Goal: Information Seeking & Learning: Learn about a topic

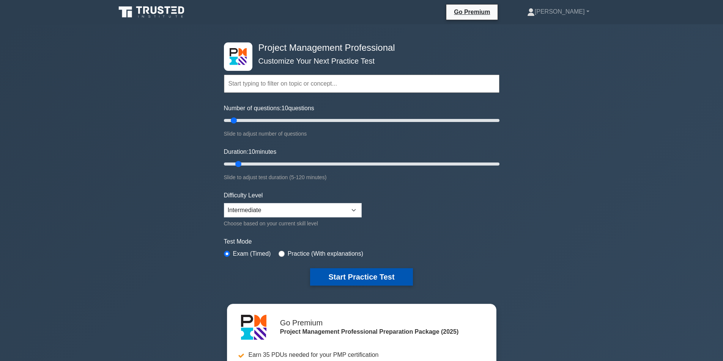
click at [345, 278] on button "Start Practice Test" at bounding box center [361, 277] width 102 height 17
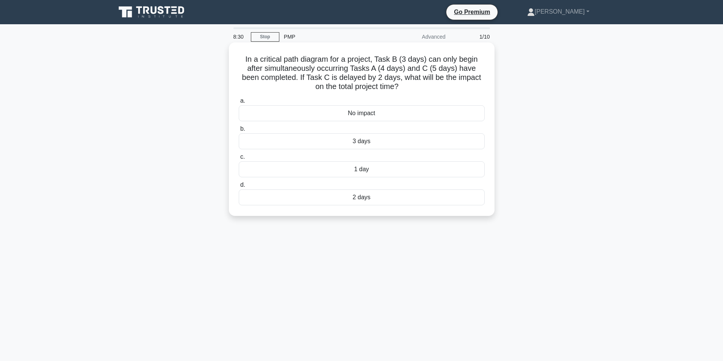
click at [353, 196] on div "2 days" at bounding box center [362, 198] width 246 height 16
click at [239, 188] on input "d. 2 days" at bounding box center [239, 185] width 0 height 5
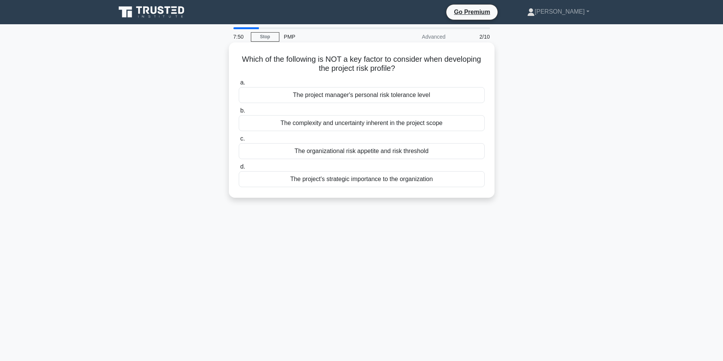
click at [410, 151] on div "The organizational risk appetite and risk threshold" at bounding box center [362, 151] width 246 height 16
click at [239, 141] on input "c. The organizational risk appetite and risk threshold" at bounding box center [239, 139] width 0 height 5
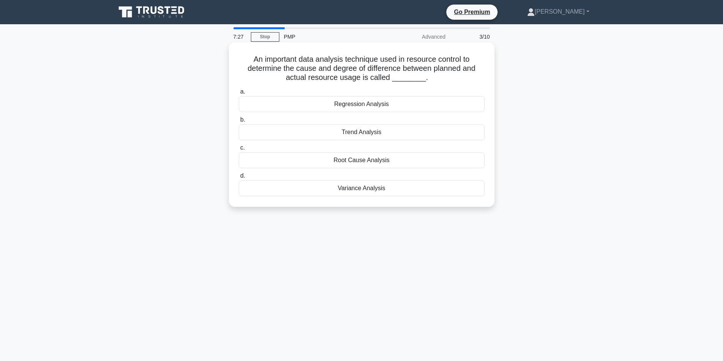
click at [371, 162] on div "Root Cause Analysis" at bounding box center [362, 160] width 246 height 16
click at [239, 151] on input "c. Root Cause Analysis" at bounding box center [239, 148] width 0 height 5
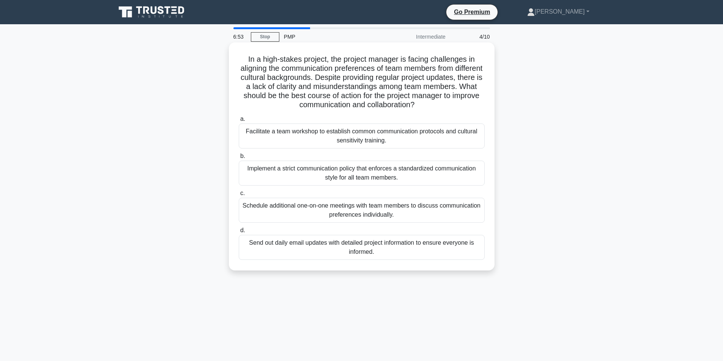
click at [347, 213] on div "Schedule additional one-on-one meetings with team members to discuss communicat…" at bounding box center [362, 210] width 246 height 25
click at [239, 196] on input "c. Schedule additional one-on-one meetings with team members to discuss communi…" at bounding box center [239, 193] width 0 height 5
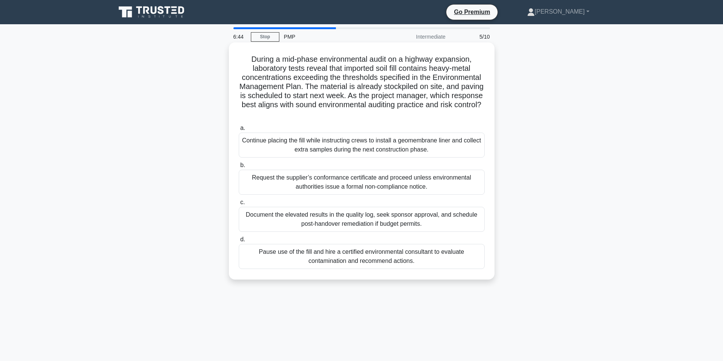
click at [322, 221] on div "Document the elevated results in the quality log, seek sponsor approval, and sc…" at bounding box center [362, 219] width 246 height 25
click at [239, 205] on input "c. Document the elevated results in the quality log, seek sponsor approval, and…" at bounding box center [239, 202] width 0 height 5
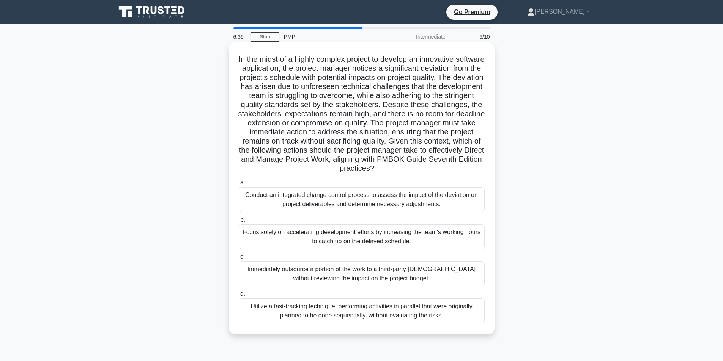
click at [338, 233] on div "Focus solely on accelerating development efforts by increasing the team's worki…" at bounding box center [362, 237] width 246 height 25
click at [239, 223] on input "b. Focus solely on accelerating development efforts by increasing the team's wo…" at bounding box center [239, 220] width 0 height 5
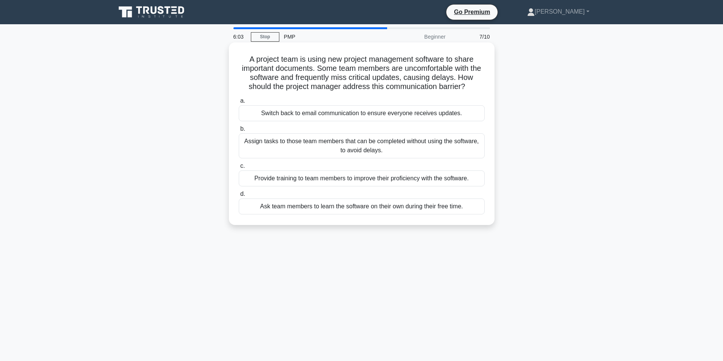
click at [350, 181] on div "Provide training to team members to improve their proficiency with the software." at bounding box center [362, 179] width 246 height 16
click at [239, 169] on input "c. Provide training to team members to improve their proficiency with the softw…" at bounding box center [239, 166] width 0 height 5
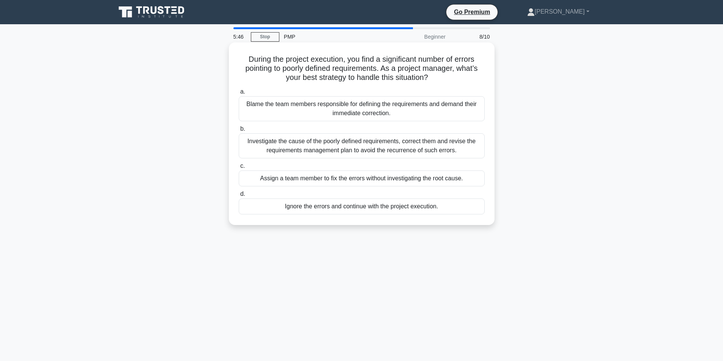
click at [360, 176] on div "Assign a team member to fix the errors without investigating the root cause." at bounding box center [362, 179] width 246 height 16
click at [239, 169] on input "c. Assign a team member to fix the errors without investigating the root cause." at bounding box center [239, 166] width 0 height 5
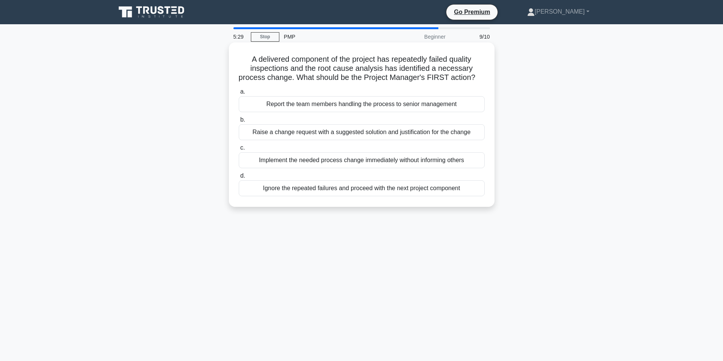
click at [339, 112] on div "Report the team members handling the process to senior management" at bounding box center [362, 104] width 246 height 16
click at [239, 94] on input "a. Report the team members handling the process to senior management" at bounding box center [239, 92] width 0 height 5
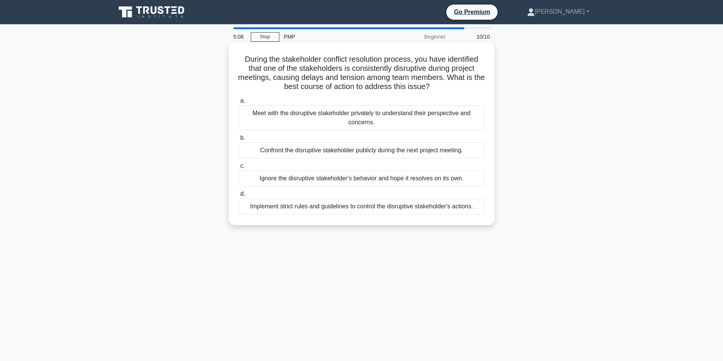
click at [314, 207] on div "Implement strict rules and guidelines to control the disruptive stakeholder's a…" at bounding box center [362, 207] width 246 height 16
click at [239, 197] on input "d. Implement strict rules and guidelines to control the disruptive stakeholder'…" at bounding box center [239, 194] width 0 height 5
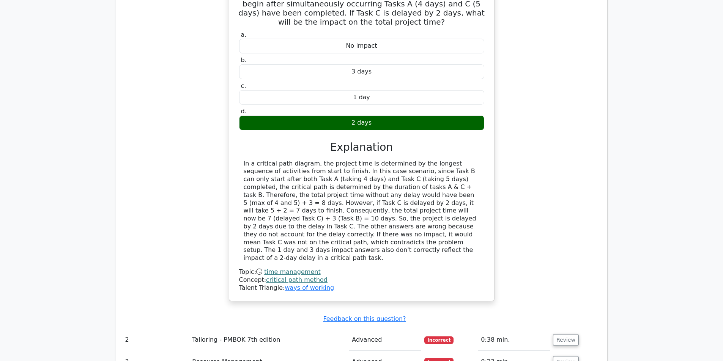
scroll to position [721, 0]
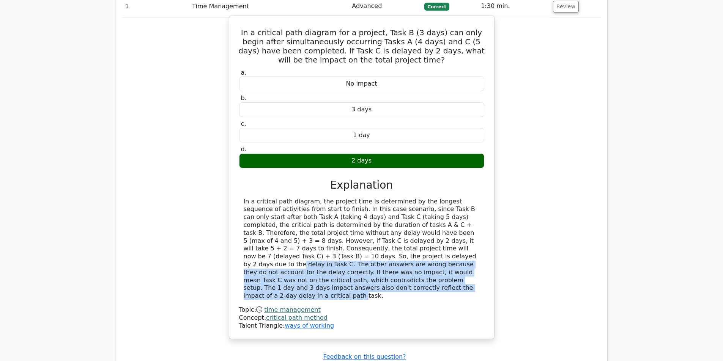
drag, startPoint x: 244, startPoint y: 230, endPoint x: 412, endPoint y: 249, distance: 168.7
click at [416, 252] on div "In a critical path diagram, the project time is determined by the longest seque…" at bounding box center [362, 249] width 236 height 102
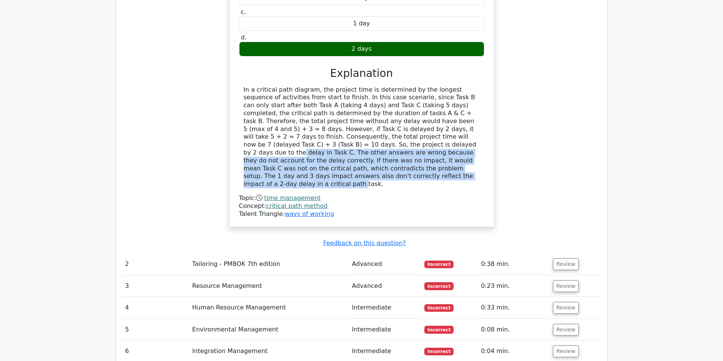
scroll to position [872, 0]
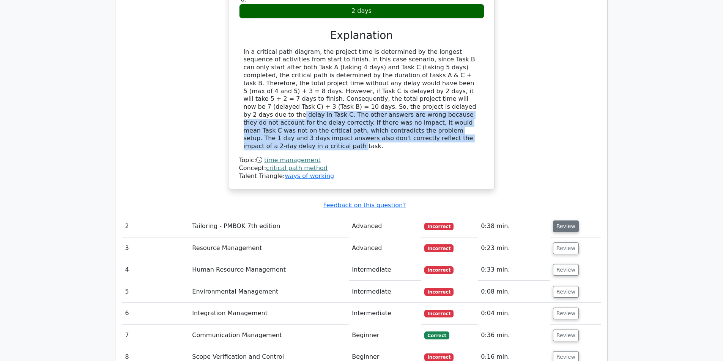
click at [563, 221] on button "Review" at bounding box center [566, 227] width 26 height 12
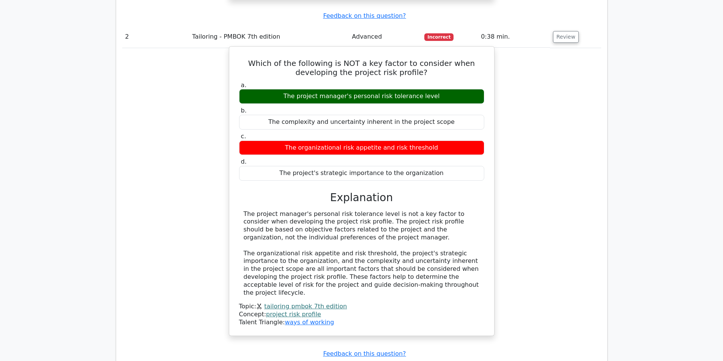
scroll to position [1252, 0]
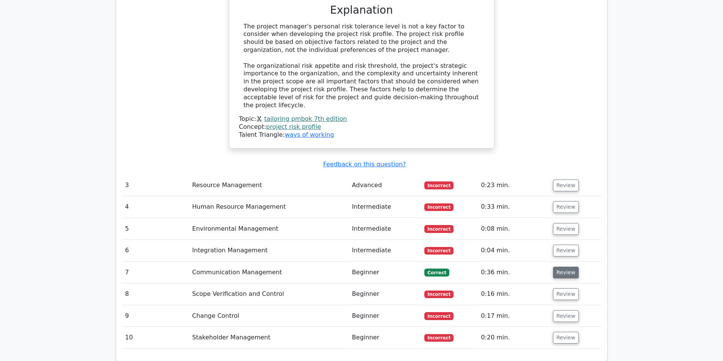
click at [559, 267] on button "Review" at bounding box center [566, 273] width 26 height 12
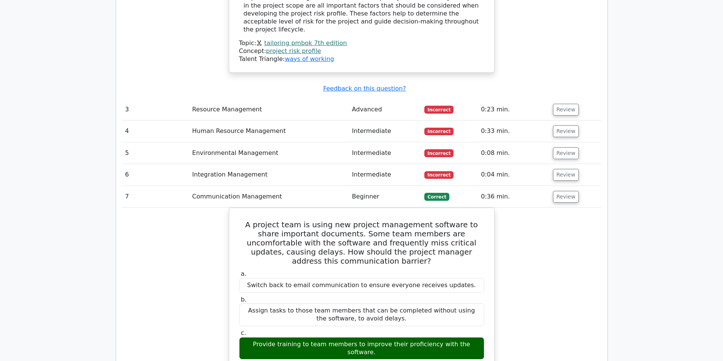
scroll to position [1290, 0]
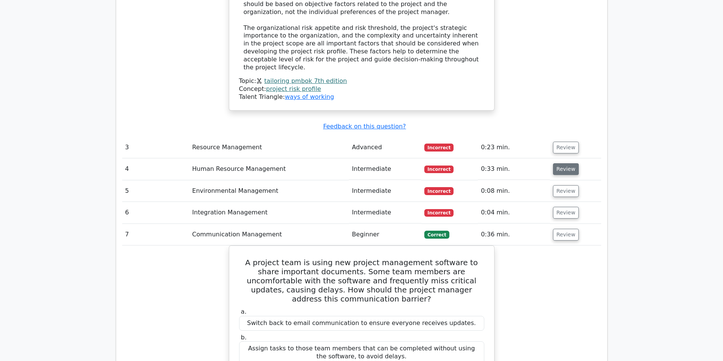
click at [553, 163] on button "Review" at bounding box center [566, 169] width 26 height 12
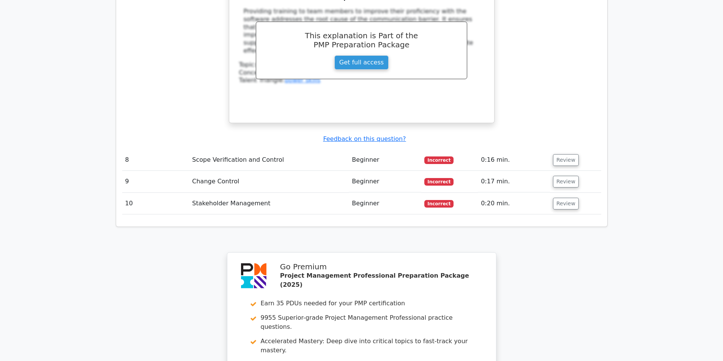
scroll to position [2290, 0]
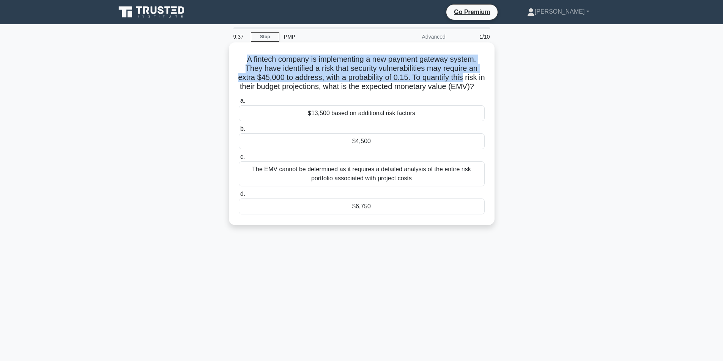
drag, startPoint x: 240, startPoint y: 59, endPoint x: 469, endPoint y: 77, distance: 229.0
click at [469, 77] on h5 "A fintech company is implementing a new payment gateway system. They have ident…" at bounding box center [361, 73] width 247 height 37
drag, startPoint x: 358, startPoint y: 219, endPoint x: 355, endPoint y: 220, distance: 4.0
click at [355, 215] on div "$6,750" at bounding box center [362, 207] width 246 height 16
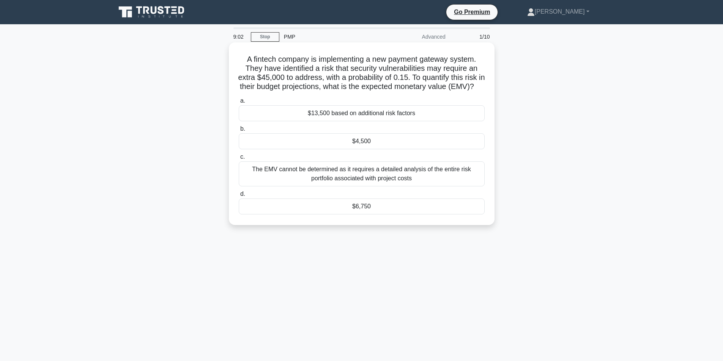
click at [255, 209] on div "$6,750" at bounding box center [362, 207] width 246 height 16
click at [239, 197] on input "d. $6,750" at bounding box center [239, 194] width 0 height 5
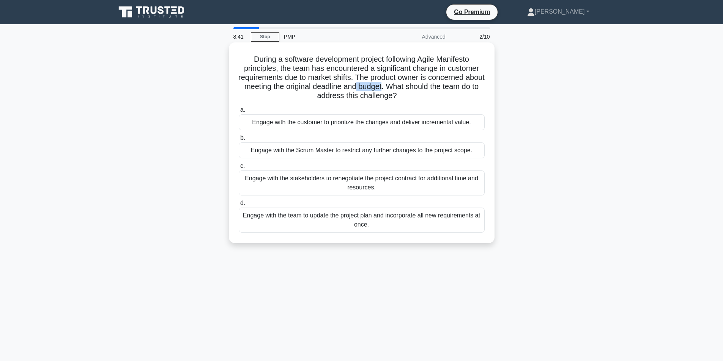
drag, startPoint x: 378, startPoint y: 87, endPoint x: 404, endPoint y: 87, distance: 26.6
click at [404, 87] on h5 "During a software development project following Agile Manifesto principles, the…" at bounding box center [361, 78] width 247 height 46
copy h5 "budget"
drag, startPoint x: 252, startPoint y: 122, endPoint x: 271, endPoint y: 123, distance: 19.3
click at [271, 123] on div "Engage with the customer to prioritize the changes and deliver incremental valu…" at bounding box center [362, 123] width 246 height 16
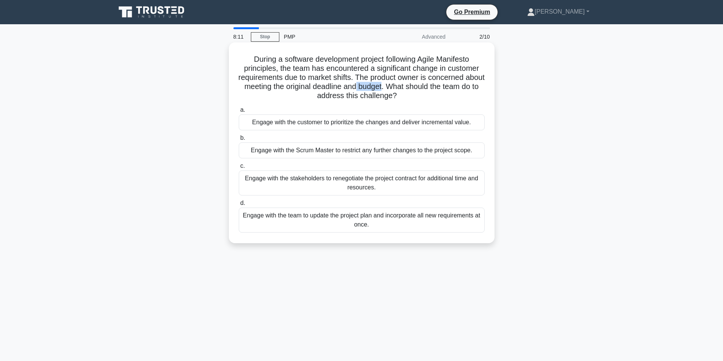
copy div "Engage"
click at [350, 188] on div "Engage with the stakeholders to renegotiate the project contract for additional…" at bounding box center [362, 183] width 246 height 25
click at [239, 169] on input "c. Engage with the stakeholders to renegotiate the project contract for additio…" at bounding box center [239, 166] width 0 height 5
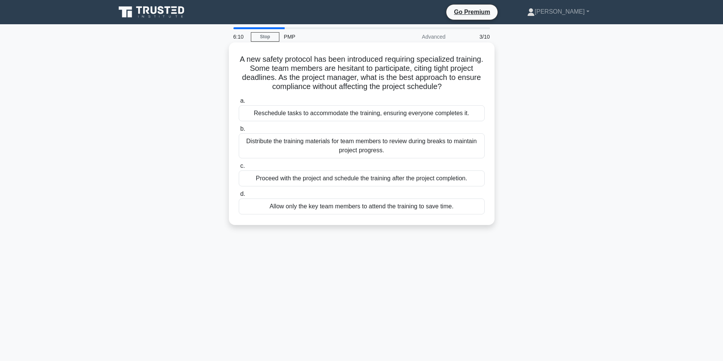
click at [350, 183] on div "Proceed with the project and schedule the training after the project completion." at bounding box center [362, 179] width 246 height 16
click at [239, 169] on input "c. Proceed with the project and schedule the training after the project complet…" at bounding box center [239, 166] width 0 height 5
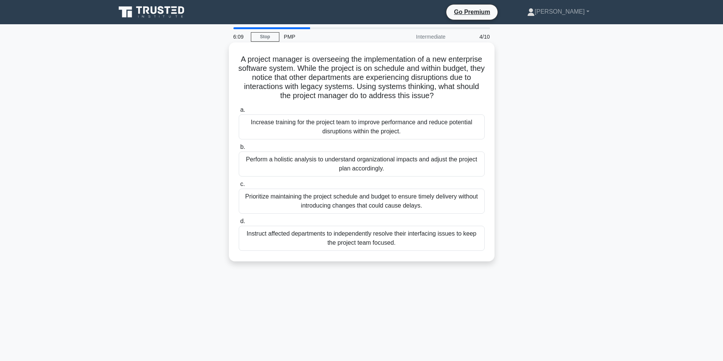
click at [355, 138] on div "Increase training for the project team to improve performance and reduce potent…" at bounding box center [362, 127] width 246 height 25
click at [239, 113] on input "a. Increase training for the project team to improve performance and reduce pot…" at bounding box center [239, 110] width 0 height 5
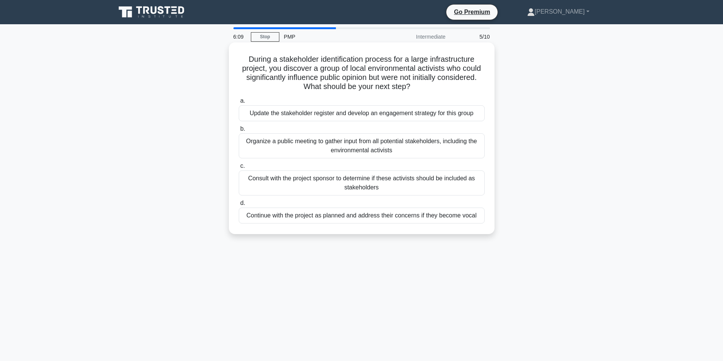
click at [354, 163] on label "c. Consult with the project sponsor to determine if these activists should be i…" at bounding box center [362, 179] width 246 height 34
click at [239, 164] on input "c. Consult with the project sponsor to determine if these activists should be i…" at bounding box center [239, 166] width 0 height 5
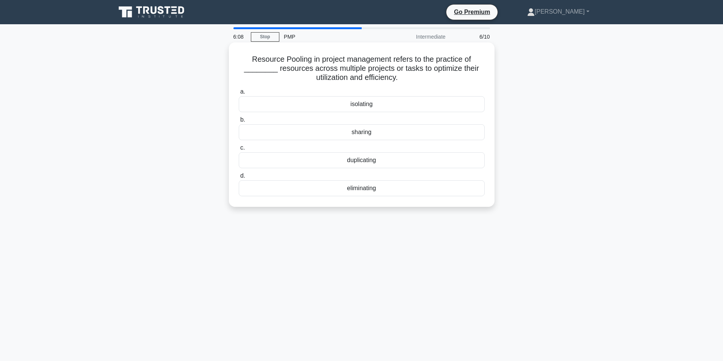
click at [356, 189] on div "eliminating" at bounding box center [362, 189] width 246 height 16
click at [239, 179] on input "d. eliminating" at bounding box center [239, 176] width 0 height 5
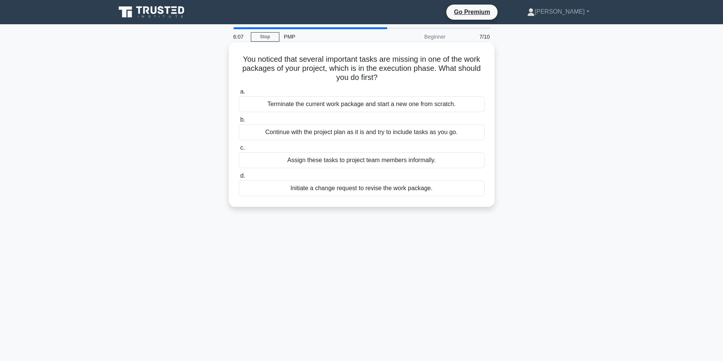
click at [363, 121] on label "b. Continue with the project plan as it is and try to include tasks as you go." at bounding box center [362, 127] width 246 height 25
click at [239, 121] on input "b. Continue with the project plan as it is and try to include tasks as you go." at bounding box center [239, 120] width 0 height 5
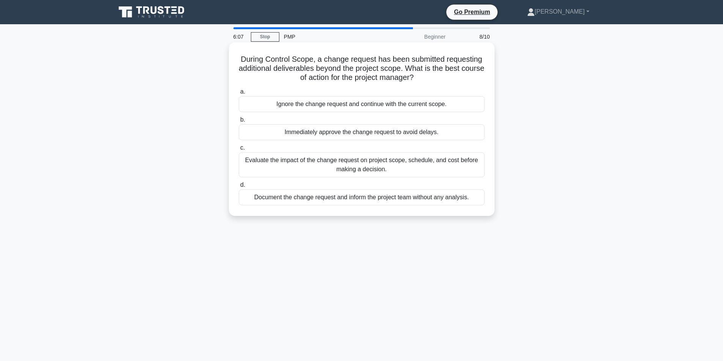
click at [360, 133] on div "Immediately approve the change request to avoid delays." at bounding box center [362, 132] width 246 height 16
click at [239, 123] on input "b. Immediately approve the change request to avoid delays." at bounding box center [239, 120] width 0 height 5
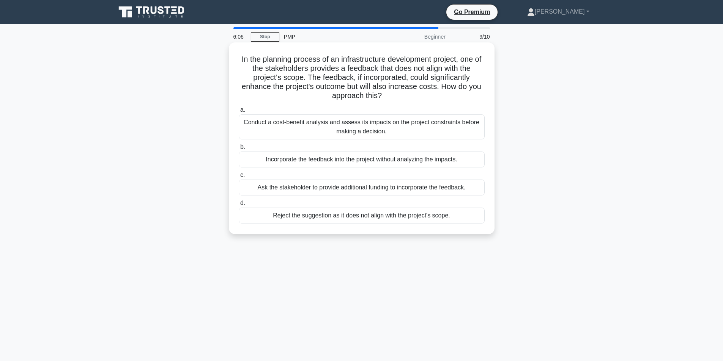
click at [363, 130] on div "Conduct a cost-benefit analysis and assess its impacts on the project constrain…" at bounding box center [362, 127] width 246 height 25
click at [239, 113] on input "a. Conduct a cost-benefit analysis and assess its impacts on the project constr…" at bounding box center [239, 110] width 0 height 5
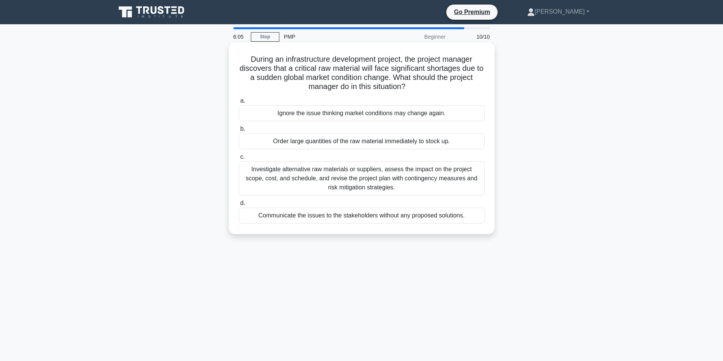
click at [382, 179] on div "Investigate alternative raw materials or suppliers, assess the impact on the pr…" at bounding box center [362, 179] width 246 height 34
click at [239, 160] on input "c. Investigate alternative raw materials or suppliers, assess the impact on the…" at bounding box center [239, 157] width 0 height 5
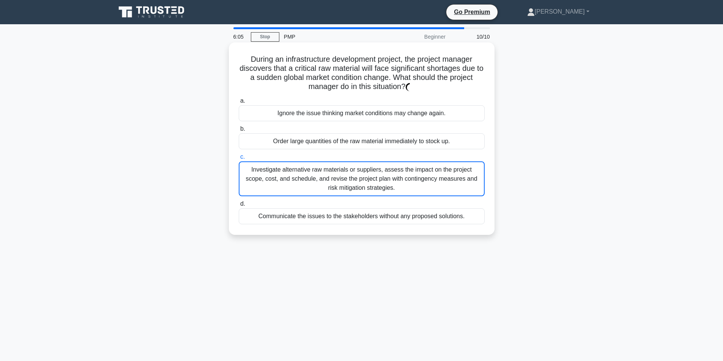
click at [377, 215] on div "Communicate the issues to the stakeholders without any proposed solutions." at bounding box center [362, 217] width 246 height 16
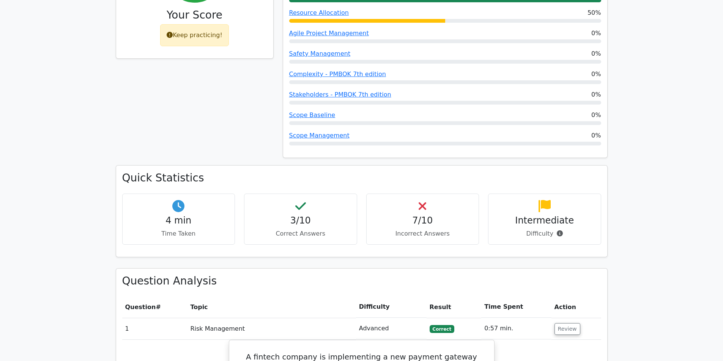
scroll to position [455, 0]
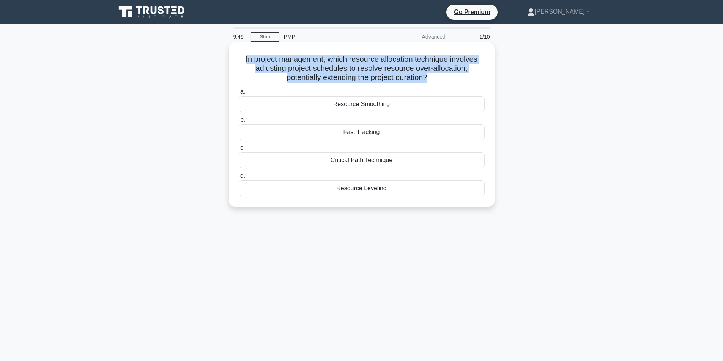
drag, startPoint x: 429, startPoint y: 78, endPoint x: 235, endPoint y: 56, distance: 195.5
click at [235, 56] on div "In project management, which resource allocation technique involves adjusting p…" at bounding box center [361, 125] width 259 height 159
copy h5 "In project management, which resource allocation technique involves adjusting p…"
drag, startPoint x: 398, startPoint y: 104, endPoint x: 240, endPoint y: 105, distance: 158.2
click at [240, 105] on div "Resource Smoothing" at bounding box center [362, 104] width 246 height 16
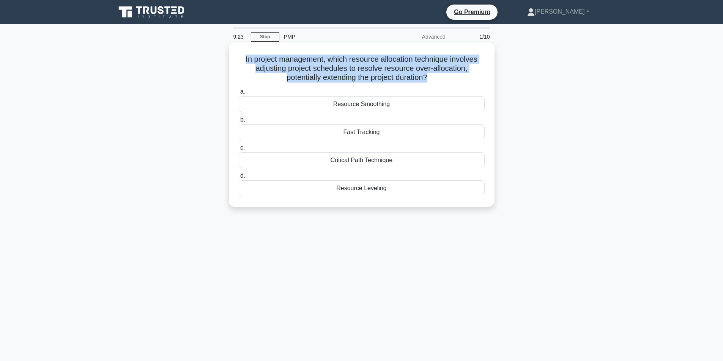
copy div "Resource Smoothing"
drag, startPoint x: 392, startPoint y: 137, endPoint x: 322, endPoint y: 132, distance: 70.3
click at [322, 132] on div "Fast Tracking" at bounding box center [362, 132] width 246 height 16
copy div "Fast Tracking"
drag, startPoint x: 394, startPoint y: 160, endPoint x: 321, endPoint y: 157, distance: 73.3
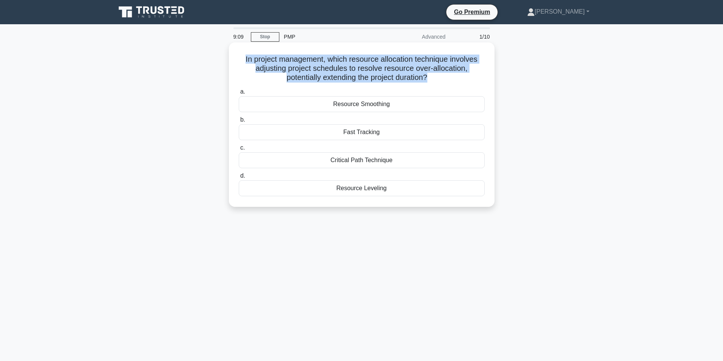
click at [321, 157] on div "Critical Path Technique" at bounding box center [362, 160] width 246 height 16
copy div "Critical Path Technique"
drag, startPoint x: 405, startPoint y: 188, endPoint x: 300, endPoint y: 190, distance: 104.7
click at [300, 190] on div "Resource Leveling" at bounding box center [362, 189] width 246 height 16
copy div "Resource Leveling"
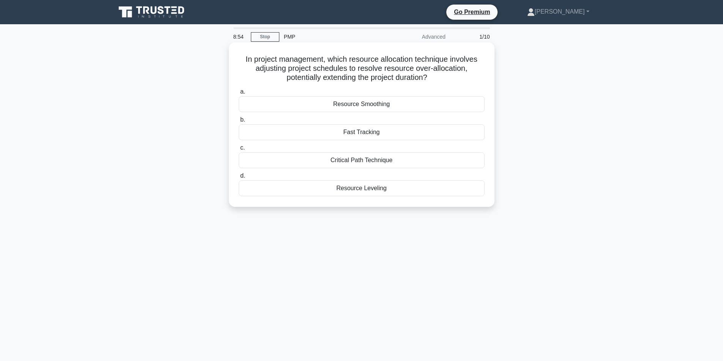
click at [371, 162] on div "Critical Path Technique" at bounding box center [362, 160] width 246 height 16
click at [239, 151] on input "c. Critical Path Technique" at bounding box center [239, 148] width 0 height 5
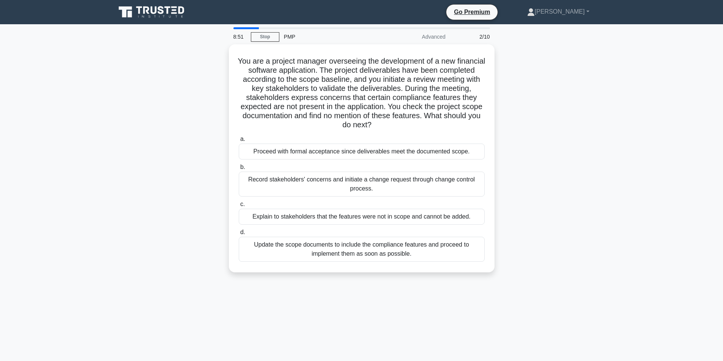
drag, startPoint x: 426, startPoint y: 126, endPoint x: 227, endPoint y: 56, distance: 211.3
click at [227, 56] on div "You are a project manager overseeing the development of a new financial softwar…" at bounding box center [361, 162] width 501 height 237
copy h5 "You are a project manager overseeing the development of a new financial softwar…"
drag, startPoint x: 251, startPoint y: 149, endPoint x: 536, endPoint y: 157, distance: 285.0
click at [536, 157] on div "You are a project manager overseeing the development of a new financial softwar…" at bounding box center [361, 162] width 501 height 237
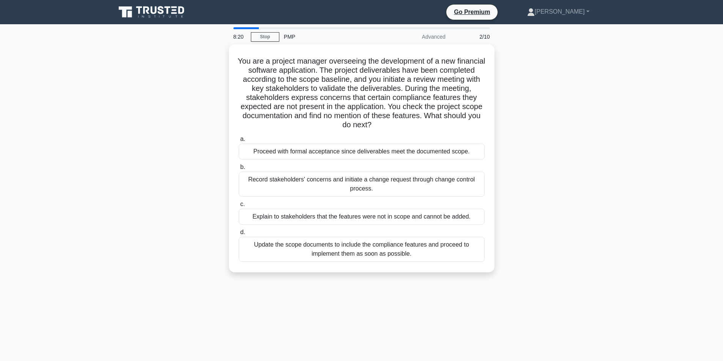
copy div "Proceed with formal acceptance since deliverables meet the documented scope."
drag, startPoint x: 415, startPoint y: 195, endPoint x: 226, endPoint y: 171, distance: 190.1
click at [226, 171] on div "You are a project manager overseeing the development of a new financial softwar…" at bounding box center [361, 162] width 501 height 237
copy label "b. Record stakeholders' concerns and initiate a change request through change c…"
drag, startPoint x: 245, startPoint y: 214, endPoint x: 497, endPoint y: 216, distance: 252.2
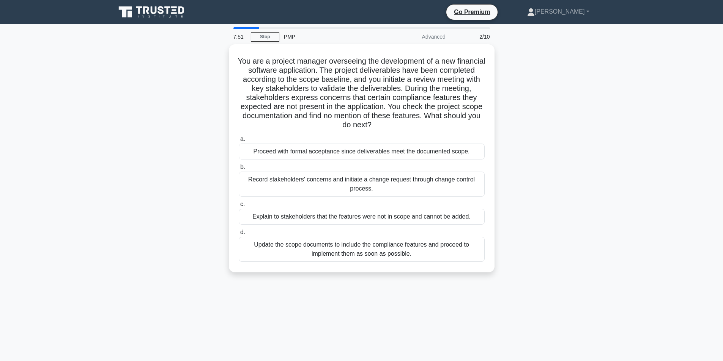
click at [497, 216] on div "You are a project manager overseeing the development of a new financial softwar…" at bounding box center [361, 162] width 501 height 237
copy div "Explain to stakeholders that the features were not in scope and cannot be added."
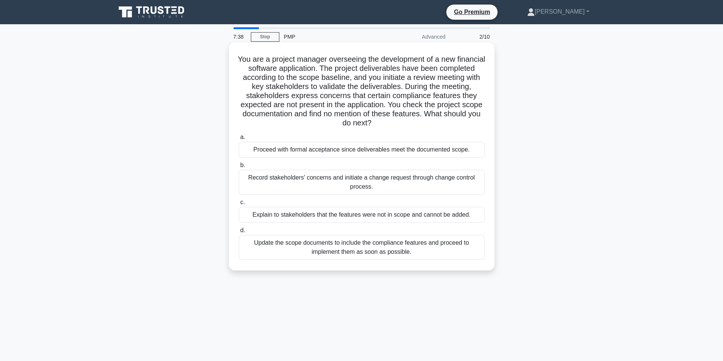
drag, startPoint x: 252, startPoint y: 242, endPoint x: 435, endPoint y: 258, distance: 183.5
click at [435, 258] on div "Update the scope documents to include the compliance features and proceed to im…" at bounding box center [362, 247] width 246 height 25
copy div "Update the scope documents to include the compliance features and proceed to im…"
click at [304, 216] on div "Explain to stakeholders that the features were not in scope and cannot be added." at bounding box center [362, 215] width 246 height 16
click at [239, 205] on input "c. Explain to stakeholders that the features were not in scope and cannot be ad…" at bounding box center [239, 202] width 0 height 5
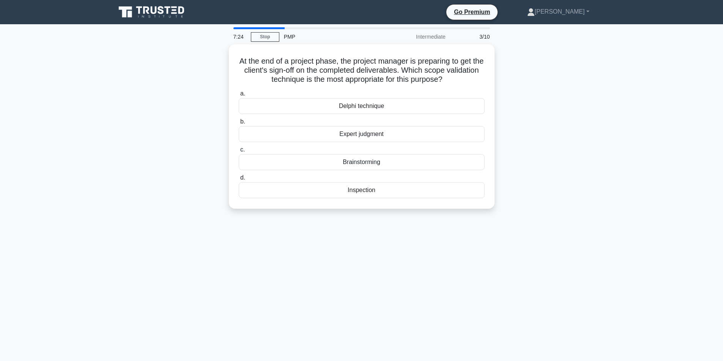
drag, startPoint x: 468, startPoint y: 80, endPoint x: 236, endPoint y: 42, distance: 234.8
click at [236, 42] on div "7:24 Stop PMP Intermediate 3/10 At the end of a project phase, the project mana…" at bounding box center [361, 216] width 501 height 379
click at [394, 72] on h5 "At the end of a project phase, the project manager is preparing to get the clie…" at bounding box center [361, 69] width 247 height 28
drag, startPoint x: 472, startPoint y: 82, endPoint x: 236, endPoint y: 49, distance: 238.5
click at [236, 49] on div "At the end of a project phase, the project manager is preparing to get the clie…" at bounding box center [361, 125] width 259 height 159
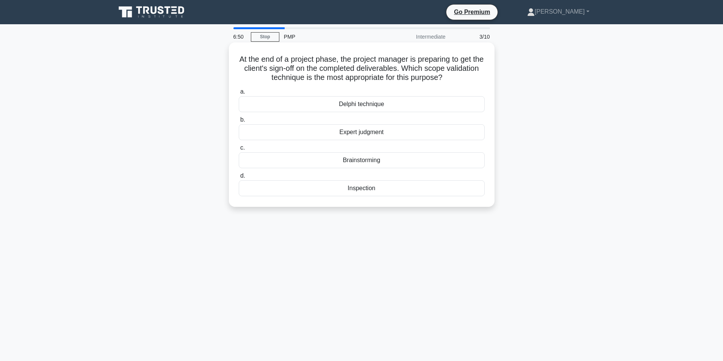
drag, startPoint x: 330, startPoint y: 103, endPoint x: 409, endPoint y: 104, distance: 78.5
click at [409, 104] on div "Delphi technique" at bounding box center [362, 104] width 246 height 16
drag, startPoint x: 397, startPoint y: 133, endPoint x: 322, endPoint y: 131, distance: 75.1
click at [322, 131] on div "Expert judgment" at bounding box center [362, 132] width 246 height 16
drag, startPoint x: 382, startPoint y: 158, endPoint x: 321, endPoint y: 158, distance: 61.1
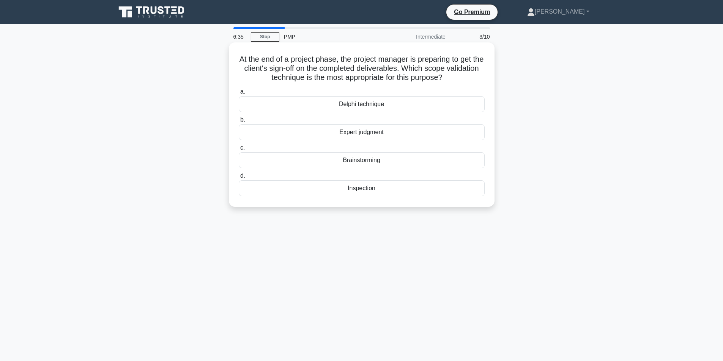
click at [321, 158] on div "Brainstorming" at bounding box center [362, 160] width 246 height 16
click at [368, 134] on div "Expert judgment" at bounding box center [362, 132] width 246 height 16
click at [239, 123] on input "b. Expert judgment" at bounding box center [239, 120] width 0 height 5
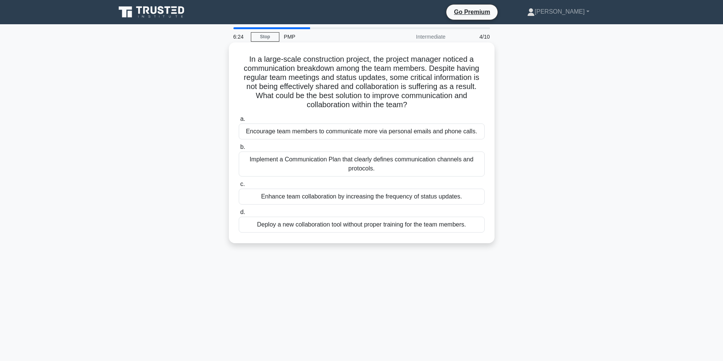
drag, startPoint x: 245, startPoint y: 60, endPoint x: 425, endPoint y: 108, distance: 186.4
click at [425, 108] on h5 "In a large-scale construction project, the project manager noticed a communicat…" at bounding box center [361, 82] width 247 height 55
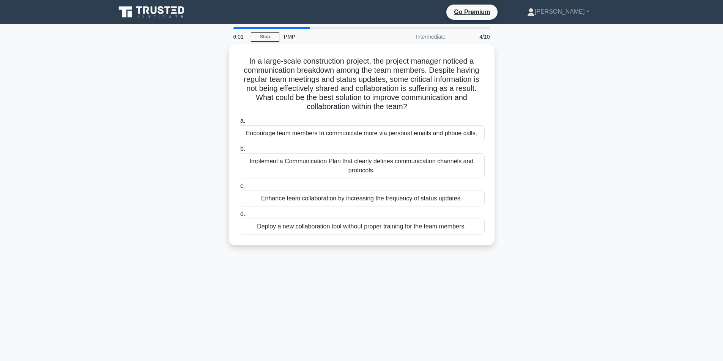
drag, startPoint x: 248, startPoint y: 131, endPoint x: 530, endPoint y: 141, distance: 281.2
click at [530, 141] on div "In a large-scale construction project, the project manager noticed a communicat…" at bounding box center [361, 149] width 501 height 210
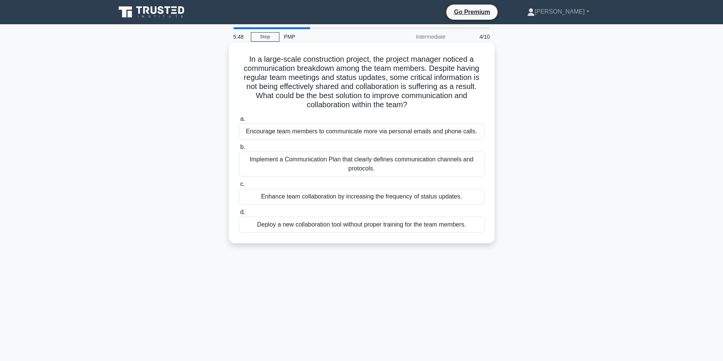
click at [242, 134] on div "Encourage team members to communicate more via personal emails and phone calls." at bounding box center [362, 132] width 246 height 16
click at [239, 122] on input "a. Encourage team members to communicate more via personal emails and phone cal…" at bounding box center [239, 119] width 0 height 5
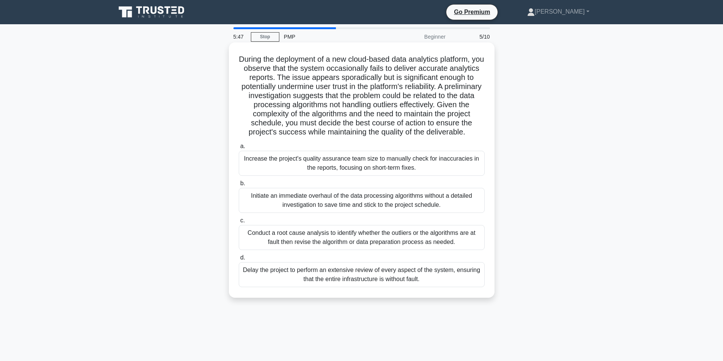
click at [272, 199] on div "Initiate an immediate overhaul of the data processing algorithms without a deta…" at bounding box center [362, 200] width 246 height 25
click at [239, 186] on input "b. Initiate an immediate overhaul of the data processing algorithms without a d…" at bounding box center [239, 183] width 0 height 5
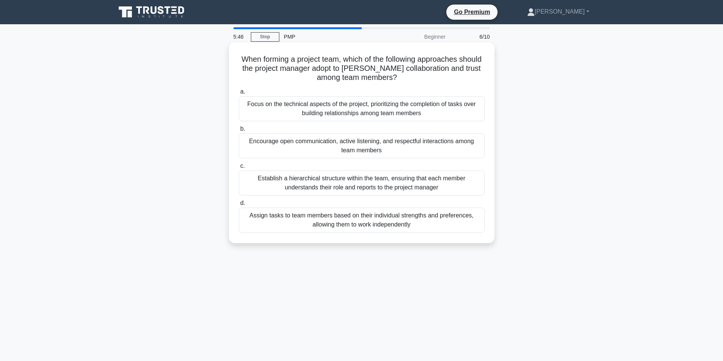
click at [278, 215] on div "Assign tasks to team members based on their individual strengths and preference…" at bounding box center [362, 220] width 246 height 25
click at [239, 206] on input "d. Assign tasks to team members based on their individual strengths and prefere…" at bounding box center [239, 203] width 0 height 5
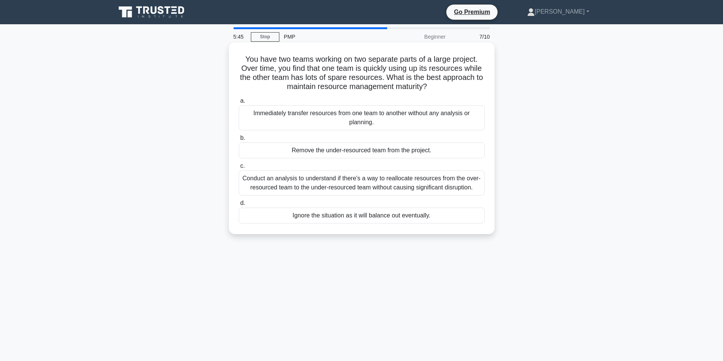
click at [287, 186] on div "Conduct an analysis to understand if there's a way to reallocate resources from…" at bounding box center [362, 183] width 246 height 25
click at [239, 169] on input "c. Conduct an analysis to understand if there's a way to reallocate resources f…" at bounding box center [239, 166] width 0 height 5
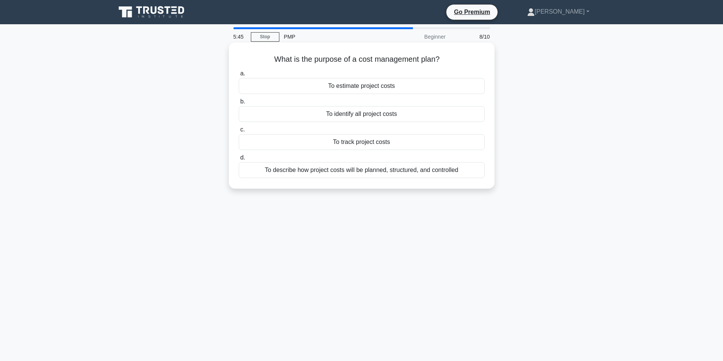
click at [301, 140] on div "To track project costs" at bounding box center [362, 142] width 246 height 16
click at [239, 132] on input "c. To track project costs" at bounding box center [239, 129] width 0 height 5
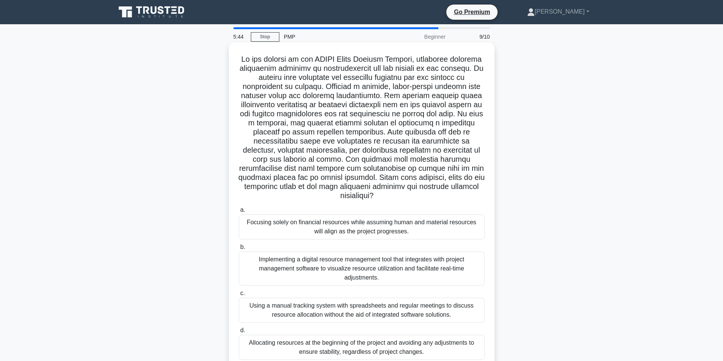
click at [332, 230] on div "Focusing solely on financial resources while assuming human and material resour…" at bounding box center [362, 227] width 246 height 25
click at [239, 213] on input "a. Focusing solely on financial resources while assuming human and material res…" at bounding box center [239, 210] width 0 height 5
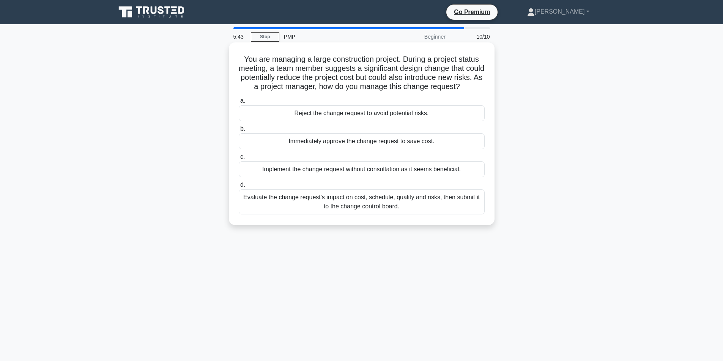
click at [317, 176] on div "Implement the change request without consultation as it seems beneficial." at bounding box center [362, 170] width 246 height 16
click at [239, 160] on input "c. Implement the change request without consultation as it seems beneficial." at bounding box center [239, 157] width 0 height 5
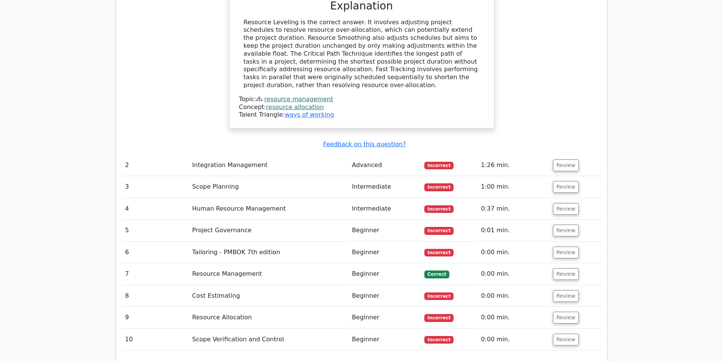
scroll to position [910, 0]
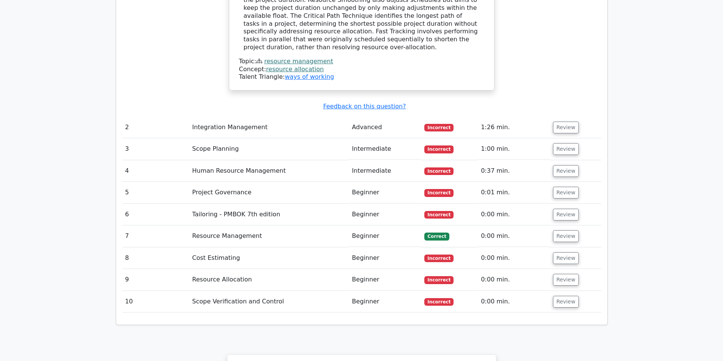
click at [253, 226] on td "Resource Management" at bounding box center [269, 237] width 160 height 22
click at [580, 226] on td "Review" at bounding box center [575, 237] width 51 height 22
click at [565, 231] on button "Review" at bounding box center [566, 237] width 26 height 12
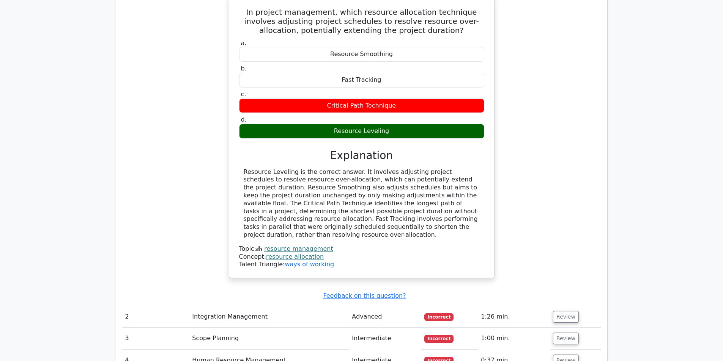
scroll to position [797, 0]
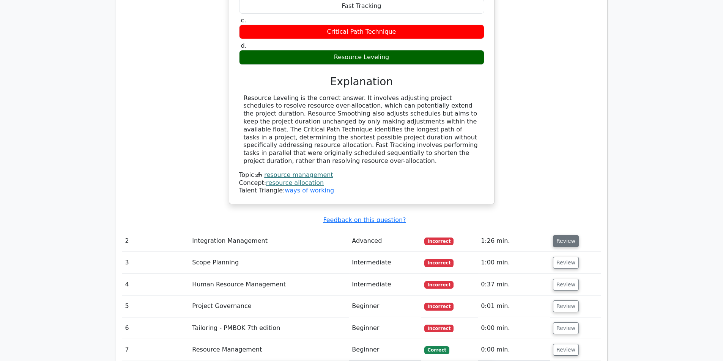
drag, startPoint x: 567, startPoint y: 211, endPoint x: 563, endPoint y: 206, distance: 6.4
click at [563, 236] on button "Review" at bounding box center [566, 242] width 26 height 12
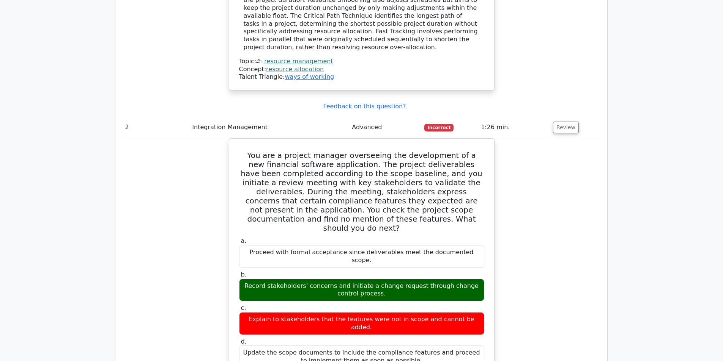
scroll to position [1100, 0]
